Goal: Task Accomplishment & Management: Use online tool/utility

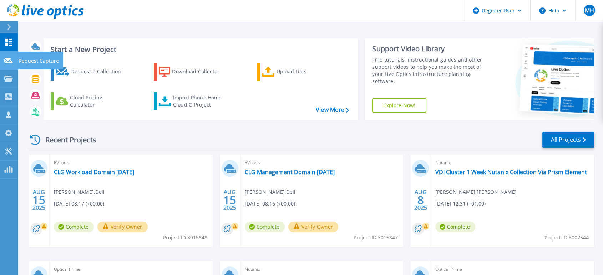
click at [8, 62] on icon at bounding box center [8, 60] width 9 height 5
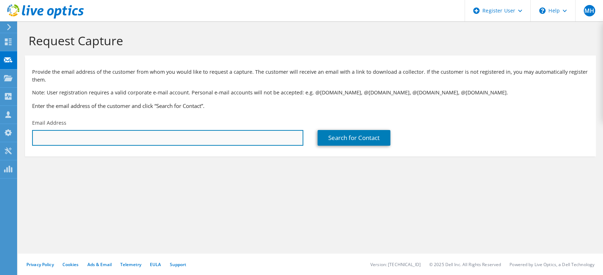
click at [62, 138] on input "text" at bounding box center [167, 138] width 271 height 16
paste input "[PERSON_NAME][EMAIL_ADDRESS][PERSON_NAME][DOMAIN_NAME]"
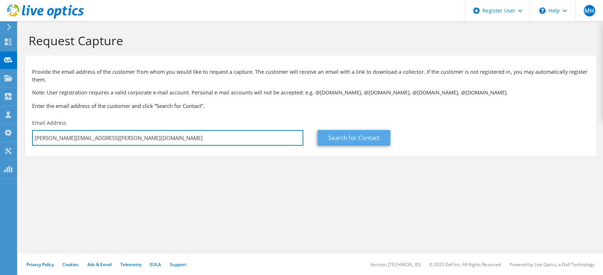
type input "lyall.m.moffitt@spiritaero.com"
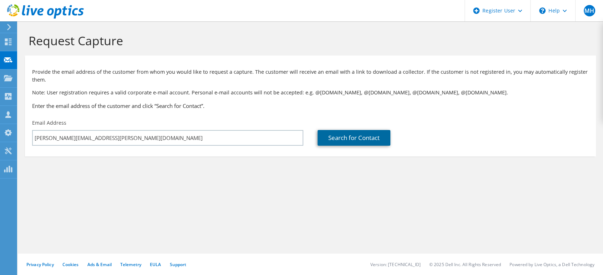
click at [350, 137] on link "Search for Contact" at bounding box center [354, 138] width 73 height 16
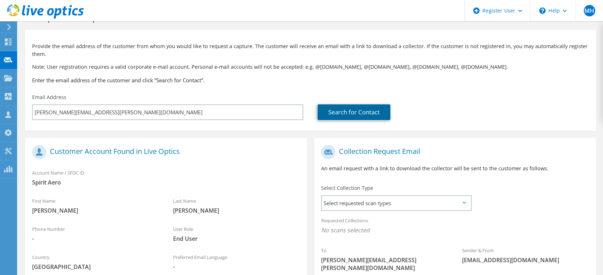
scroll to position [123, 0]
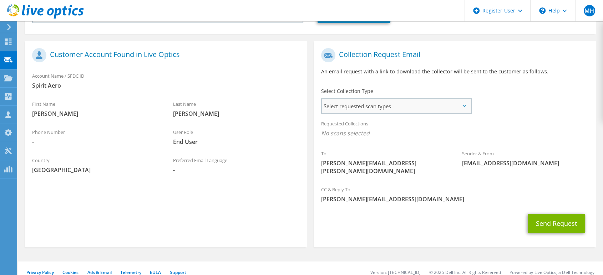
click at [452, 105] on span "Select requested scan types" at bounding box center [396, 106] width 149 height 14
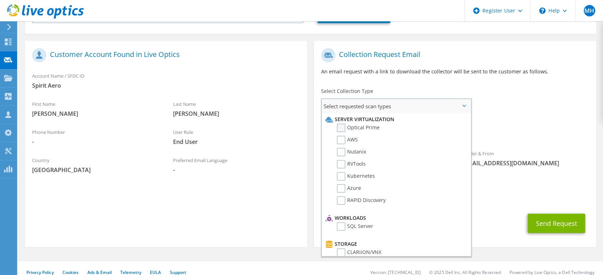
click at [339, 128] on label "Optical Prime" at bounding box center [358, 128] width 43 height 9
click at [0, 0] on input "Optical Prime" at bounding box center [0, 0] width 0 height 0
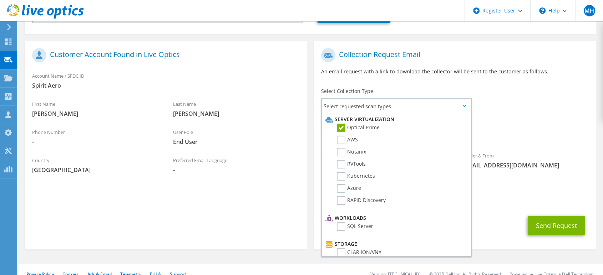
click at [568, 156] on div "Sender & From liveoptics@liveoptics.com" at bounding box center [525, 160] width 141 height 25
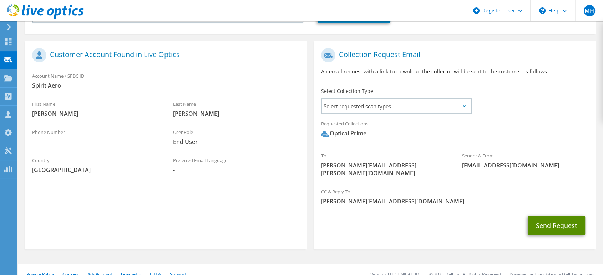
click at [552, 219] on button "Send Request" at bounding box center [556, 225] width 57 height 19
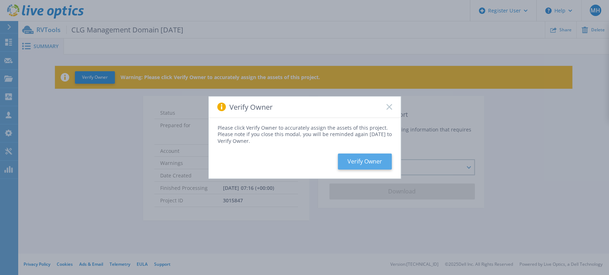
click at [369, 165] on button "Verify Owner" at bounding box center [365, 162] width 54 height 16
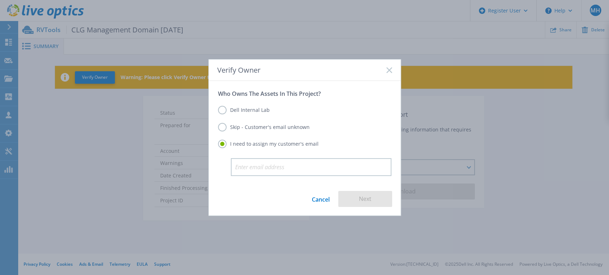
click at [220, 127] on label "Skip - Customer's email unknown" at bounding box center [264, 127] width 92 height 9
click at [0, 0] on input "Skip - Customer's email unknown" at bounding box center [0, 0] width 0 height 0
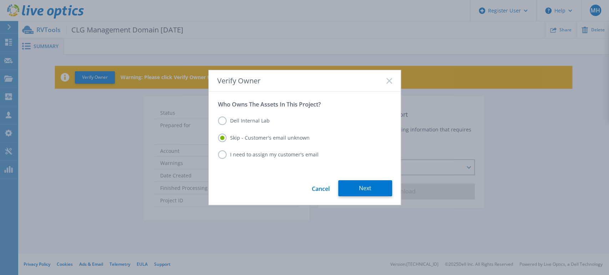
click at [323, 189] on link "Cancel" at bounding box center [321, 189] width 18 height 16
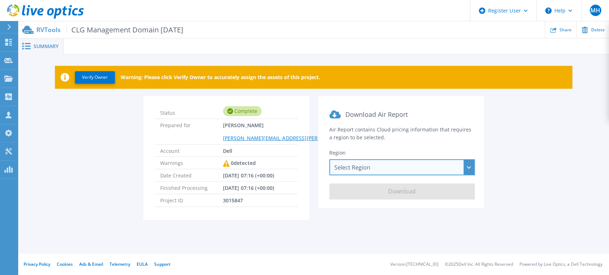
click at [416, 167] on div "Select Region Asia Pacific (Hong Kong) Asia Pacific (Mumbai) Asia Pacific (Seou…" at bounding box center [402, 168] width 146 height 16
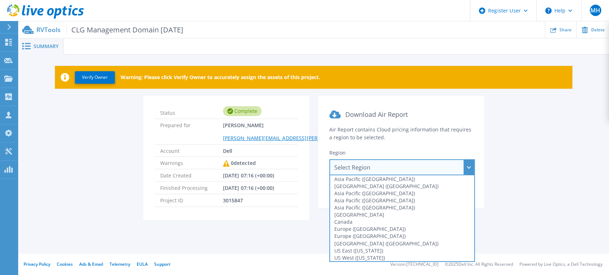
drag, startPoint x: 533, startPoint y: 130, endPoint x: 527, endPoint y: 122, distance: 9.6
click at [534, 129] on div "Status Complete Prepared for Billy Morton Billy.Morton@dell.com Account Dell Wa…" at bounding box center [314, 162] width 570 height 133
